Goal: Task Accomplishment & Management: Manage account settings

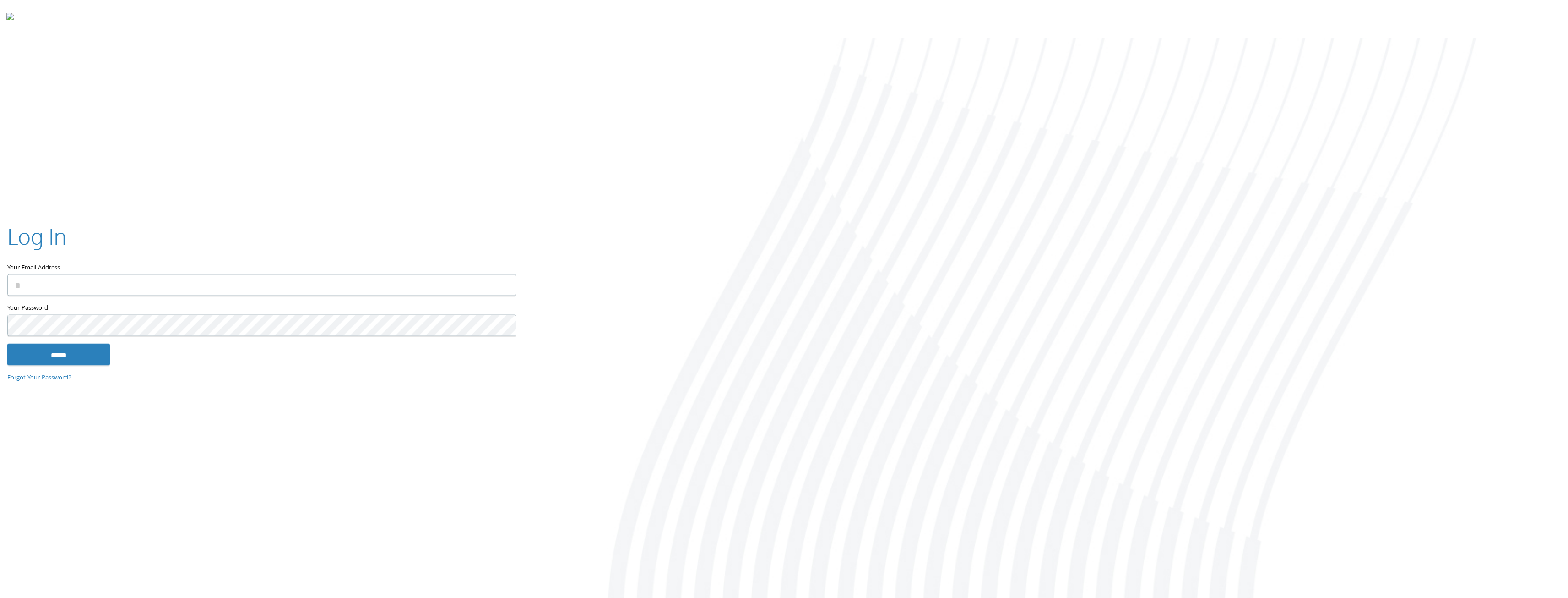
click at [502, 283] on keeper-lock "Open Keeper Popup" at bounding box center [503, 285] width 11 height 11
type input "**********"
click at [82, 355] on input "******" at bounding box center [59, 354] width 103 height 22
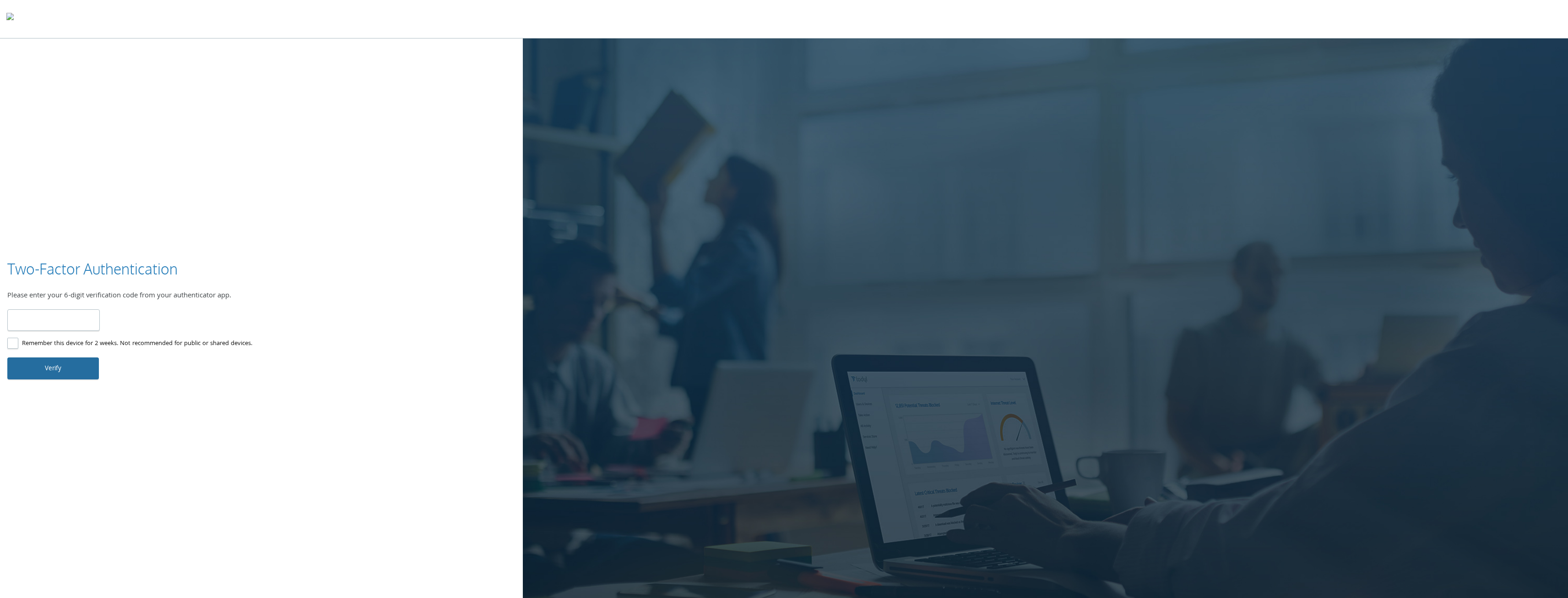
type input "******"
